Goal: Transaction & Acquisition: Purchase product/service

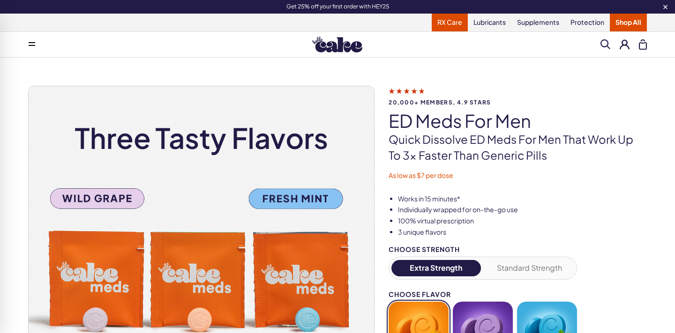
click at [450, 21] on link "RX Care" at bounding box center [449, 23] width 36 height 18
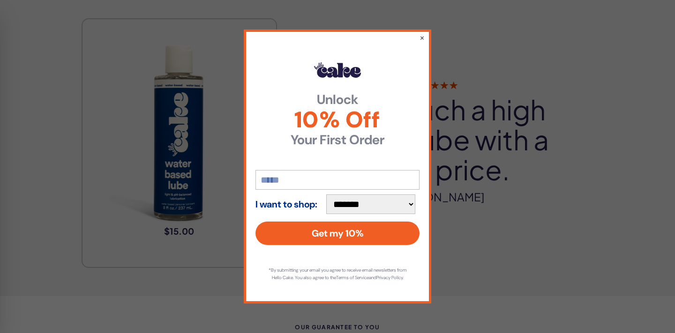
scroll to position [1085, 0]
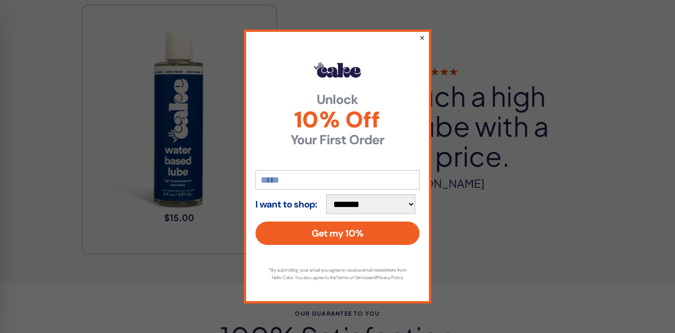
click at [421, 33] on button "×" at bounding box center [422, 37] width 6 height 11
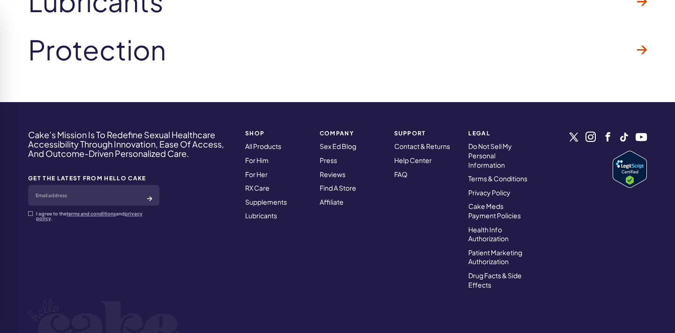
scroll to position [1701, 0]
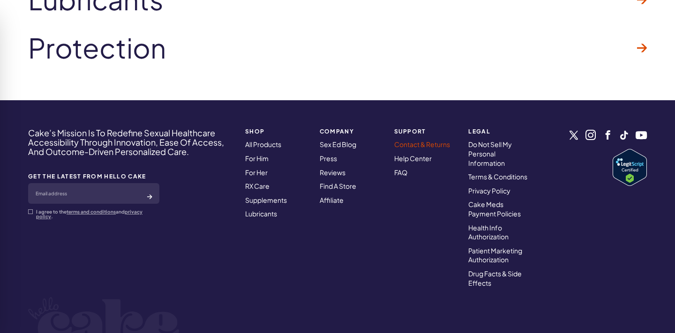
click at [430, 146] on link "Contact & Returns" at bounding box center [422, 144] width 56 height 8
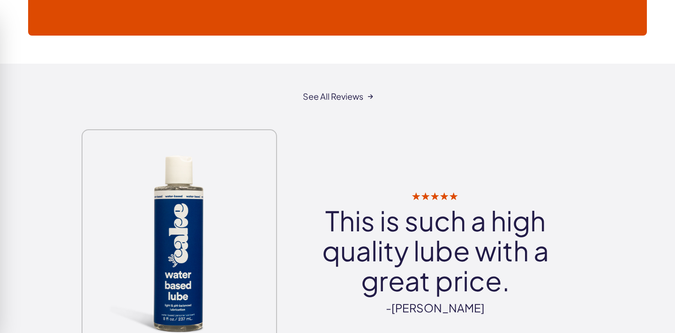
scroll to position [954, 0]
